Goal: Navigation & Orientation: Find specific page/section

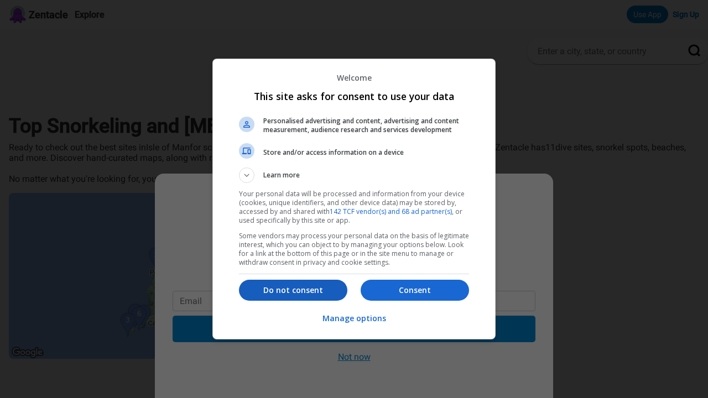
click at [291, 289] on p "Do not consent" at bounding box center [293, 290] width 108 height 11
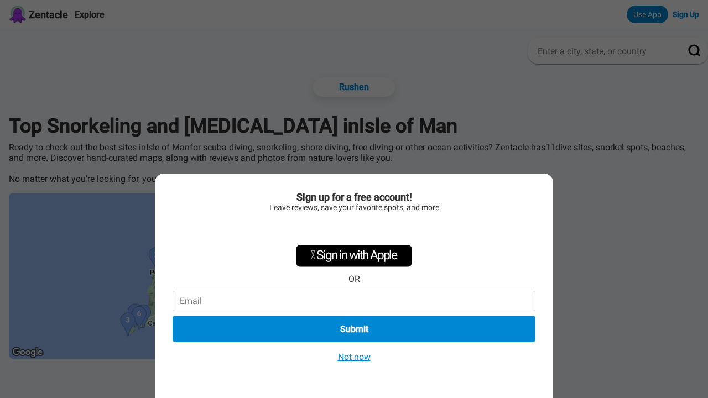
click at [352, 353] on button "Not now" at bounding box center [354, 357] width 39 height 12
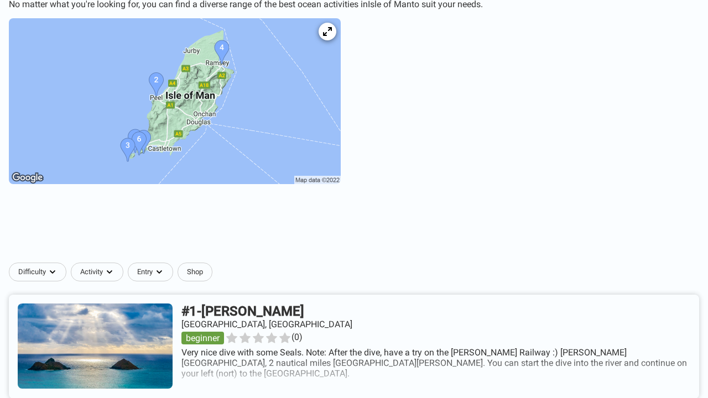
scroll to position [175, 0]
click at [332, 27] on icon at bounding box center [327, 32] width 11 height 11
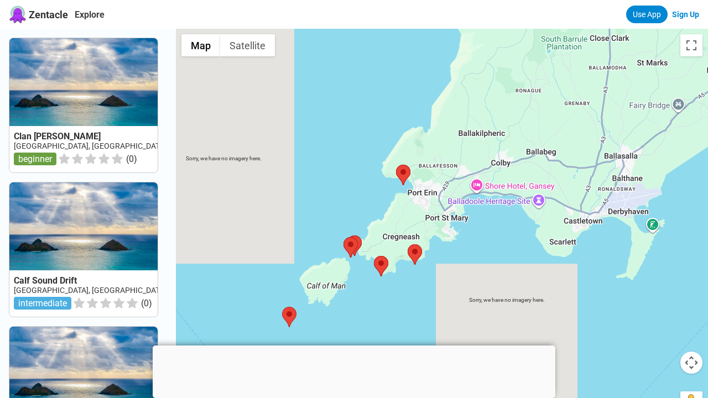
drag, startPoint x: 592, startPoint y: 168, endPoint x: 480, endPoint y: 224, distance: 124.4
click at [480, 224] on div at bounding box center [442, 228] width 532 height 398
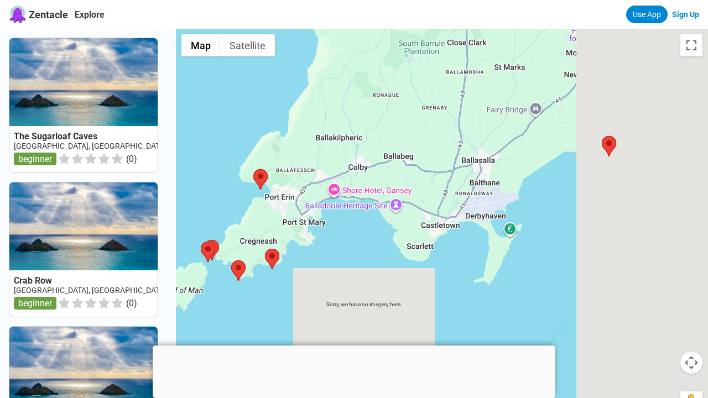
drag, startPoint x: 561, startPoint y: 191, endPoint x: 303, endPoint y: 197, distance: 258.3
click at [303, 197] on div at bounding box center [442, 228] width 532 height 398
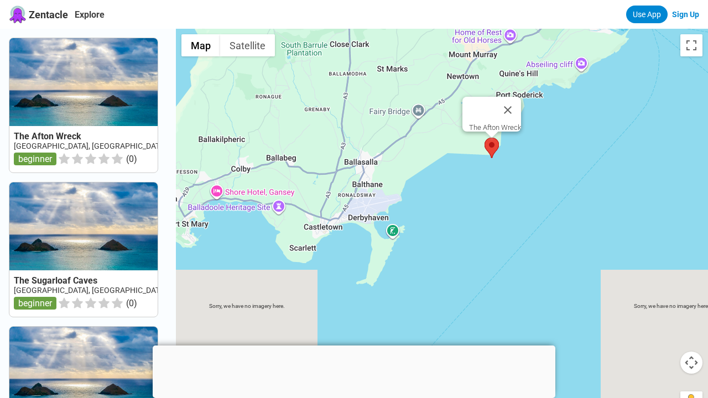
click at [484, 138] on area at bounding box center [484, 138] width 0 height 0
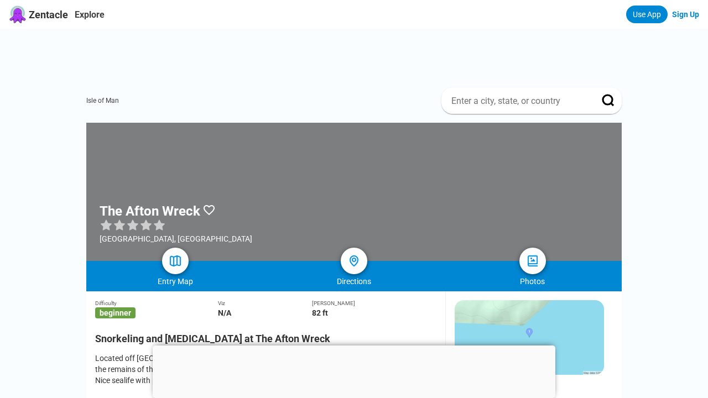
scroll to position [236, 0]
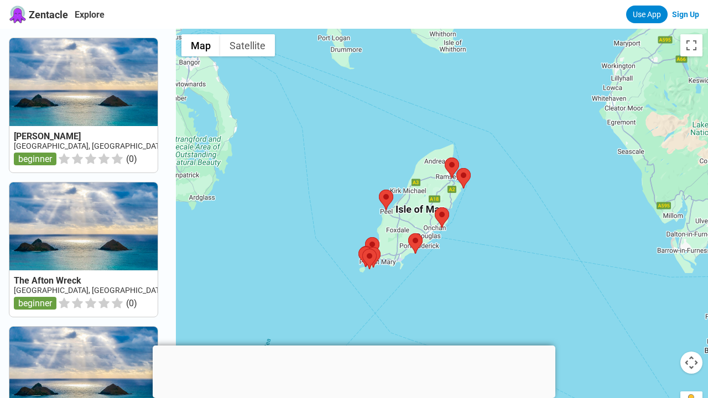
click at [123, 144] on link at bounding box center [83, 105] width 148 height 134
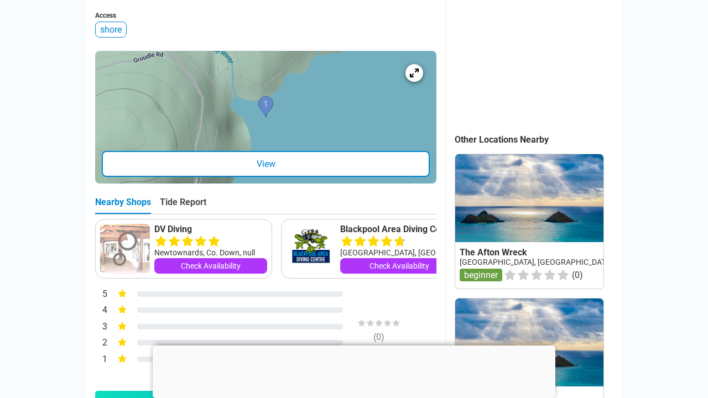
scroll to position [414, 0]
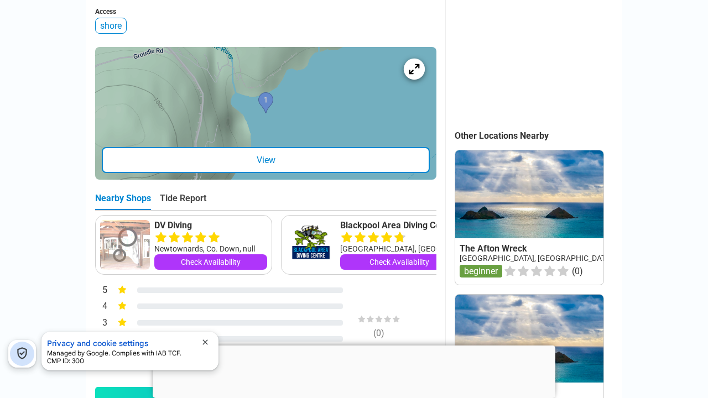
click at [417, 73] on icon at bounding box center [414, 69] width 11 height 11
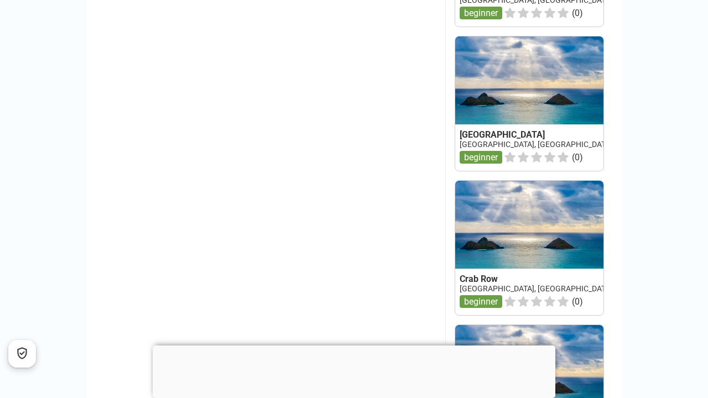
scroll to position [961, 0]
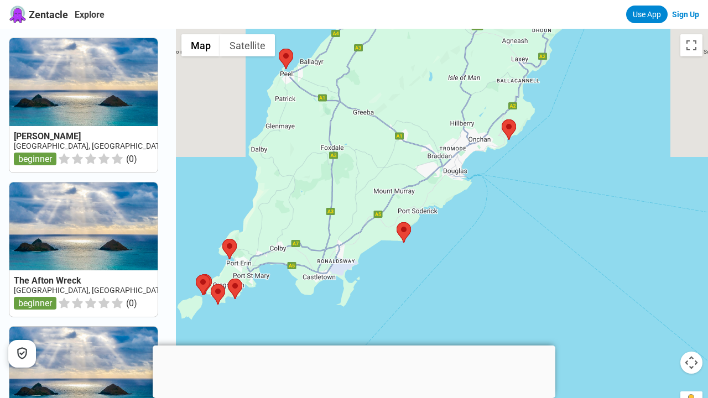
drag, startPoint x: 411, startPoint y: 276, endPoint x: 461, endPoint y: 190, distance: 99.9
click at [461, 190] on div at bounding box center [442, 228] width 532 height 398
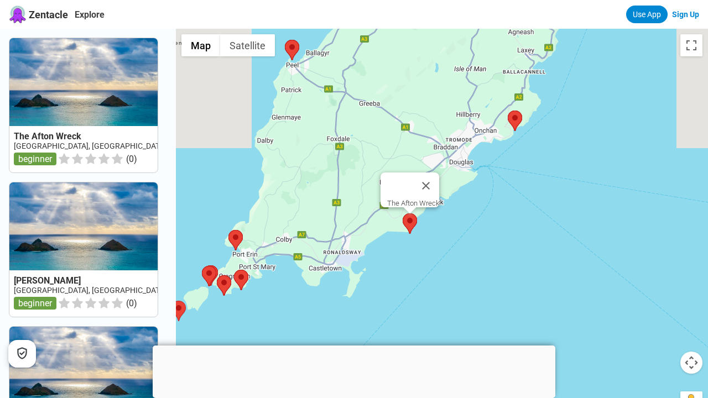
click at [403, 213] on area at bounding box center [403, 213] width 0 height 0
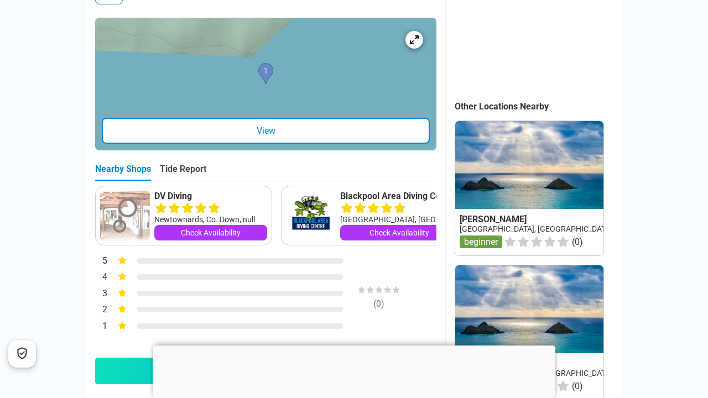
scroll to position [425, 0]
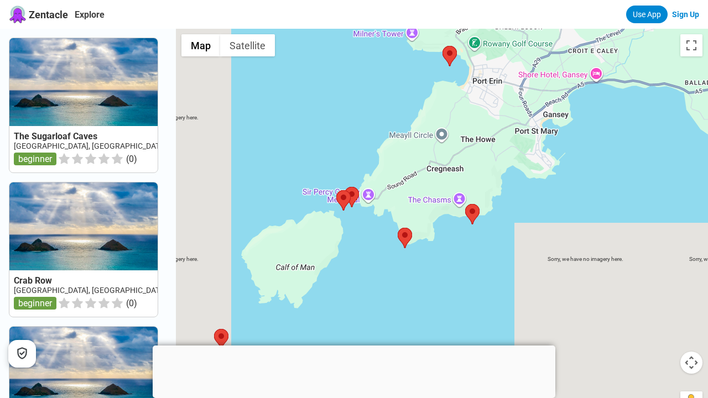
drag, startPoint x: 325, startPoint y: 268, endPoint x: 384, endPoint y: 163, distance: 120.6
click at [384, 163] on div at bounding box center [442, 228] width 532 height 398
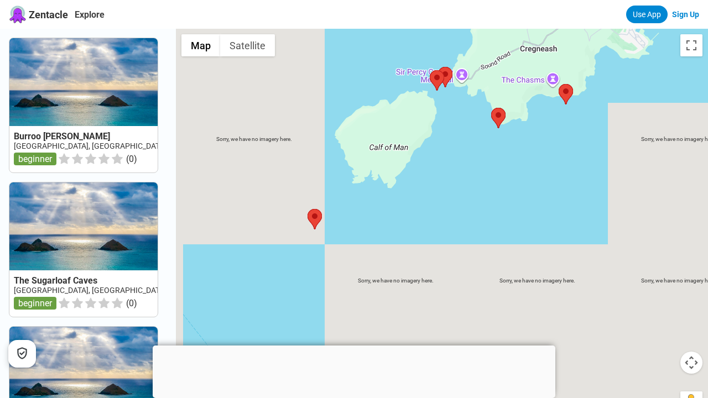
drag, startPoint x: 356, startPoint y: 229, endPoint x: 433, endPoint y: 146, distance: 113.9
click at [434, 146] on div at bounding box center [442, 228] width 532 height 398
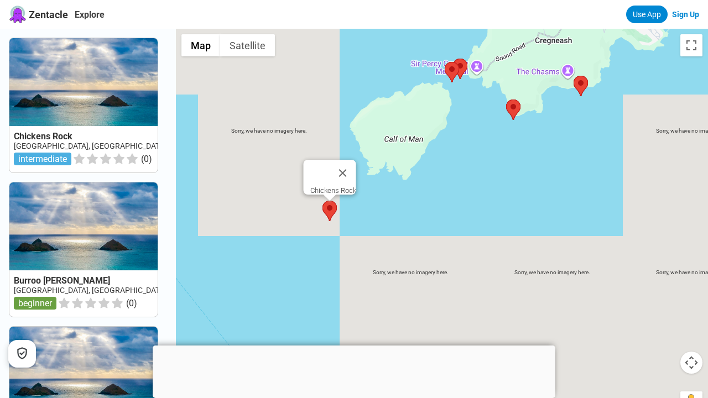
click at [322, 201] on area at bounding box center [322, 201] width 0 height 0
